Goal: Transaction & Acquisition: Obtain resource

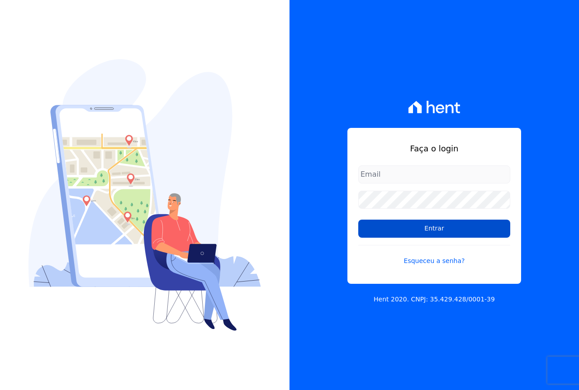
type input "[EMAIL_ADDRESS][DOMAIN_NAME]"
click at [411, 232] on input "Entrar" at bounding box center [434, 229] width 152 height 18
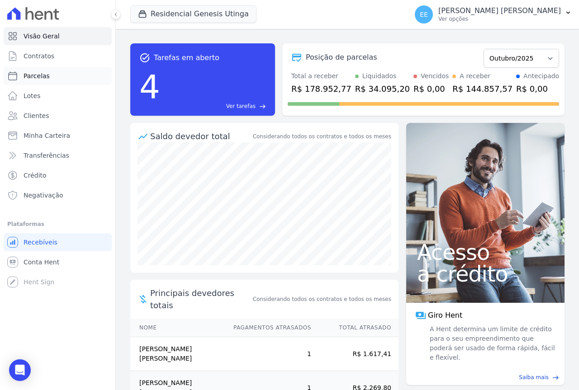
click at [56, 77] on link "Parcelas" at bounding box center [58, 76] width 108 height 18
select select
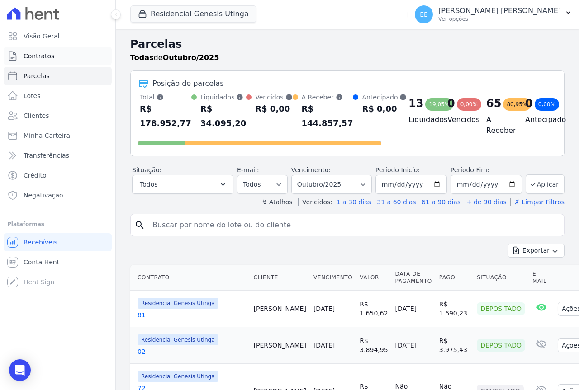
click at [47, 55] on span "Contratos" at bounding box center [39, 56] width 31 height 9
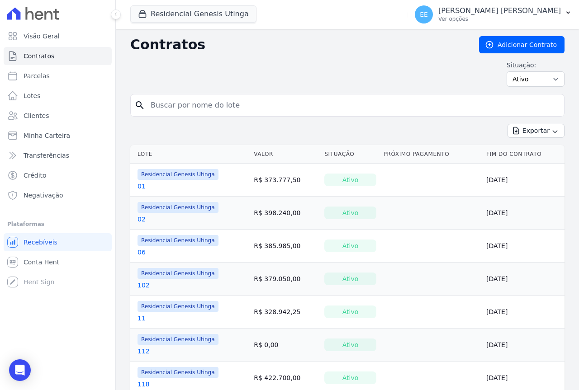
click at [215, 104] on input "search" at bounding box center [352, 105] width 415 height 18
type input "25"
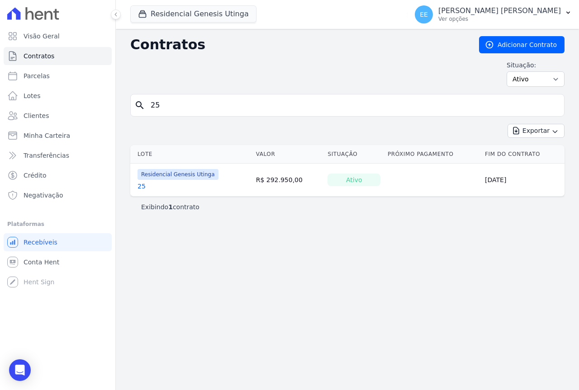
click at [140, 186] on link "25" at bounding box center [142, 186] width 8 height 9
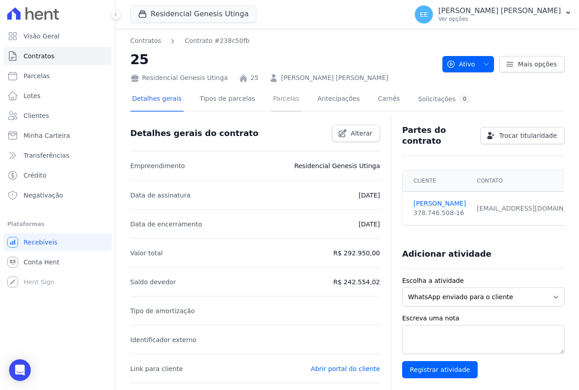
click at [279, 104] on link "Parcelas" at bounding box center [286, 100] width 30 height 24
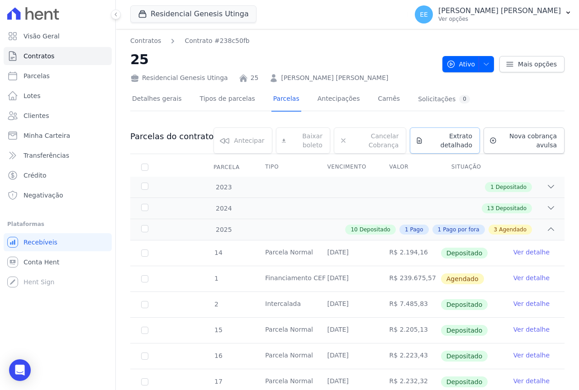
click at [456, 148] on span "Extrato detalhado" at bounding box center [450, 141] width 46 height 18
click at [526, 136] on span "Exportar PDF" at bounding box center [549, 137] width 47 height 9
